Goal: Check status: Check status

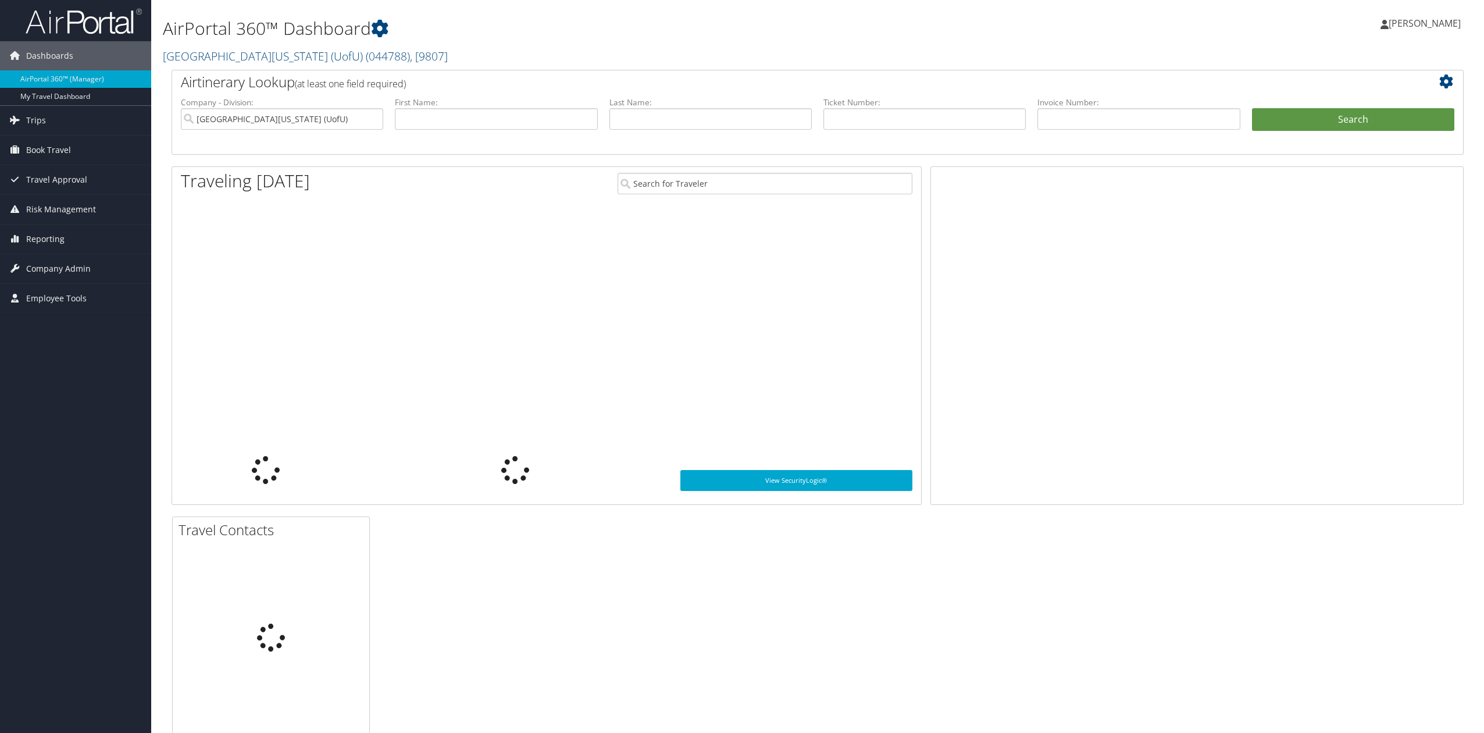
click at [900, 123] on input "text" at bounding box center [924, 119] width 202 height 22
type input "0062251495085"
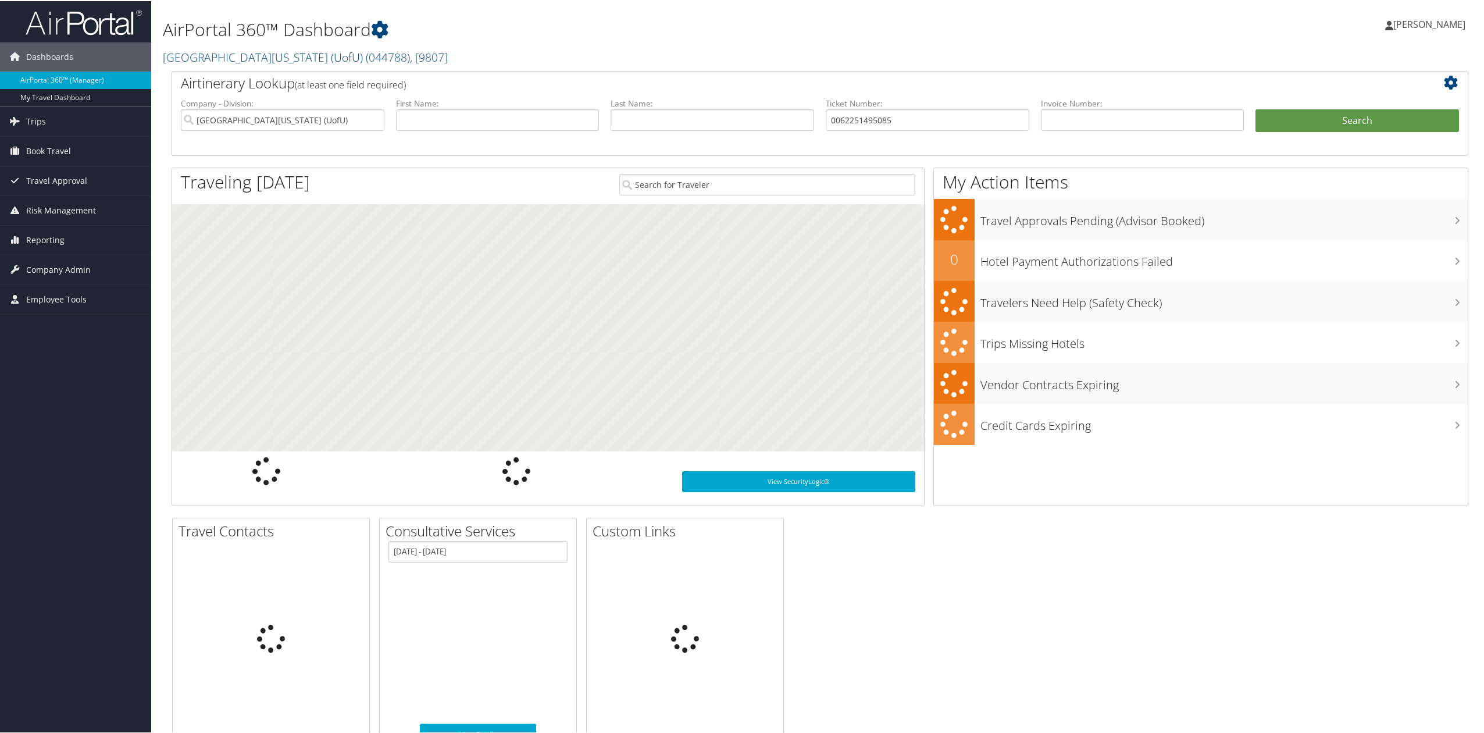
click at [1371, 138] on li "Search" at bounding box center [1357, 131] width 215 height 47
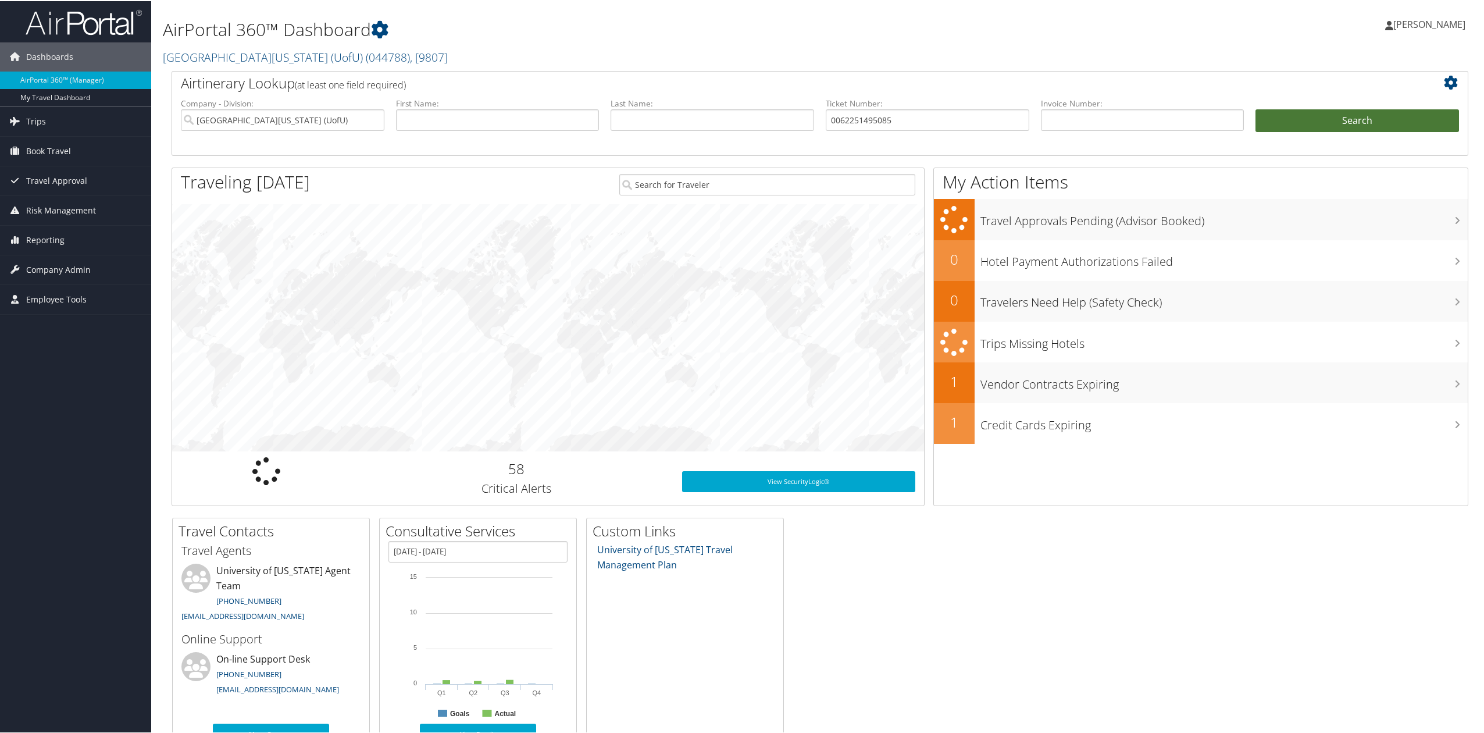
click at [1368, 121] on button "Search" at bounding box center [1357, 119] width 204 height 23
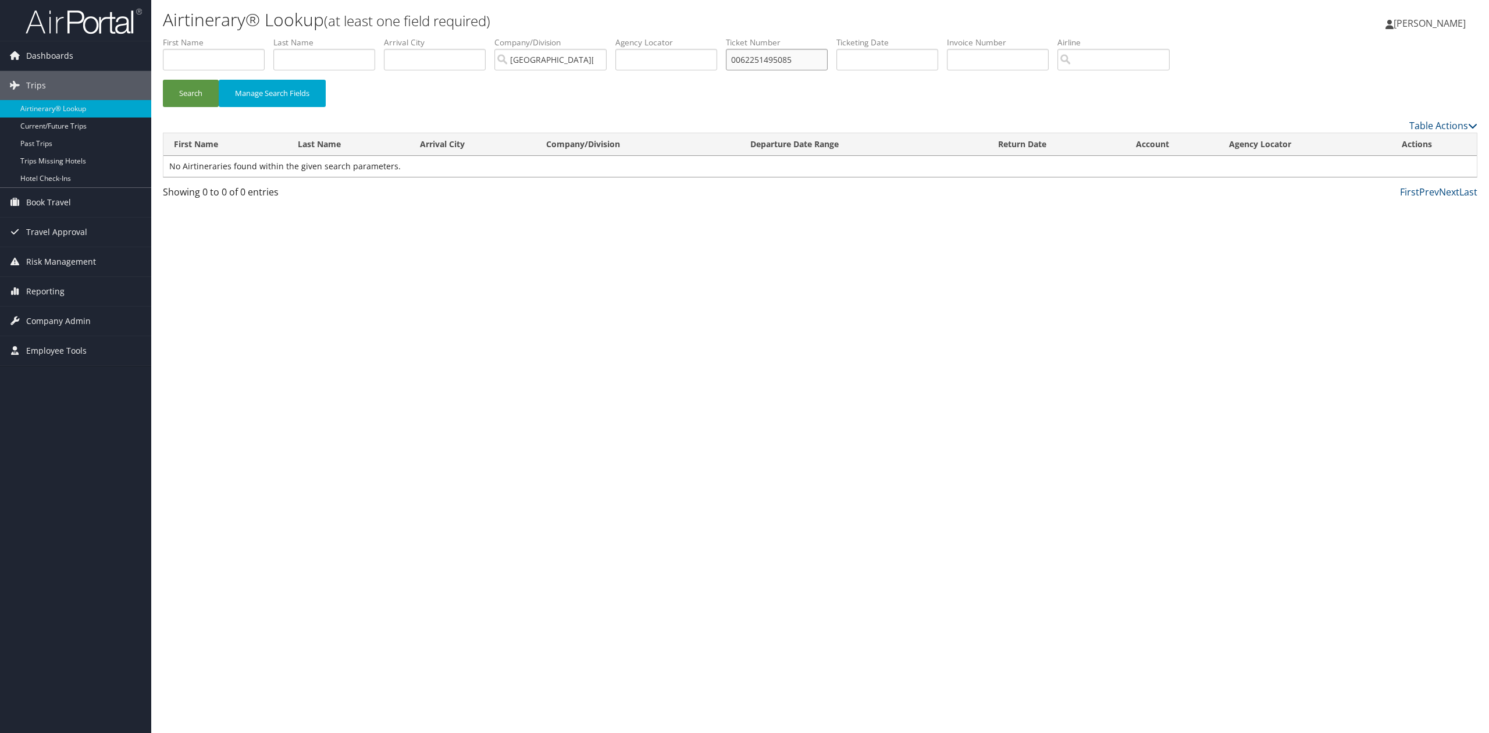
drag, startPoint x: 805, startPoint y: 49, endPoint x: 798, endPoint y: 53, distance: 8.1
click at [799, 53] on input "0062251495085" at bounding box center [777, 60] width 102 height 22
click at [798, 53] on input "0062251495085" at bounding box center [777, 60] width 102 height 22
paste input "516064"
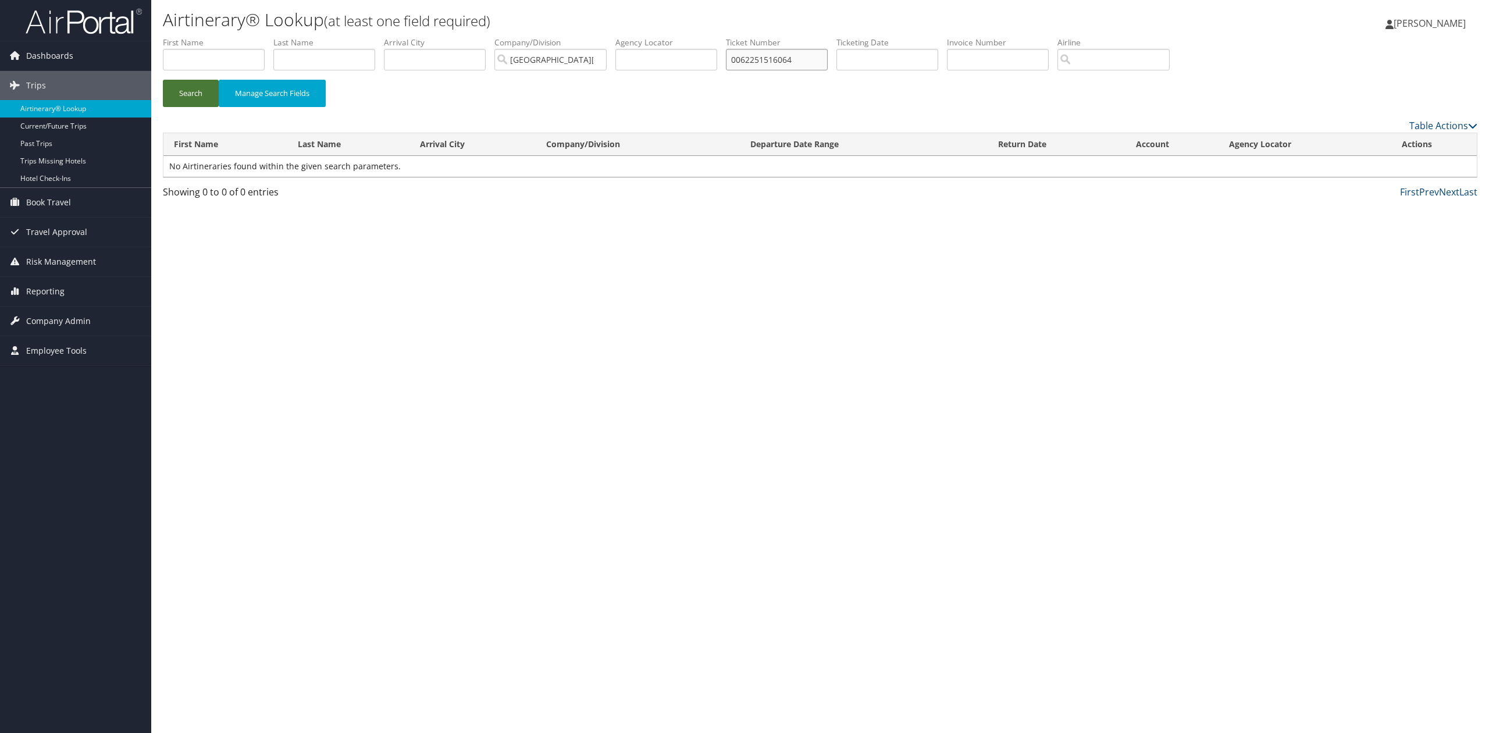
type input "0062251516064"
click at [204, 82] on button "Search" at bounding box center [191, 93] width 56 height 27
